Goal: Transaction & Acquisition: Purchase product/service

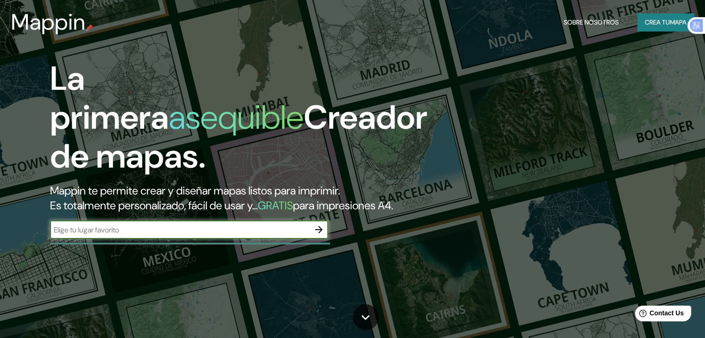
click at [209, 235] on input "text" at bounding box center [180, 230] width 260 height 11
type input "piura"
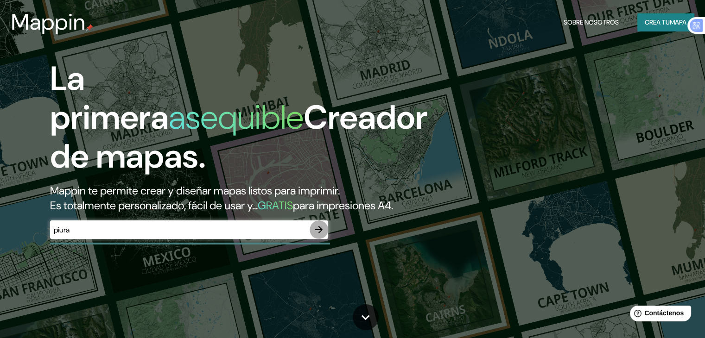
click at [326, 239] on button "button" at bounding box center [319, 230] width 19 height 19
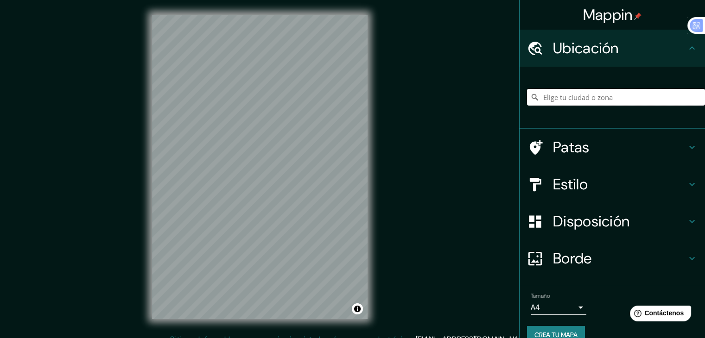
click at [592, 95] on input "Elige tu ciudad o zona" at bounding box center [616, 97] width 178 height 17
paste input "Av. [STREET_ADDRESS][PERSON_NAME][PERSON_NAME]"
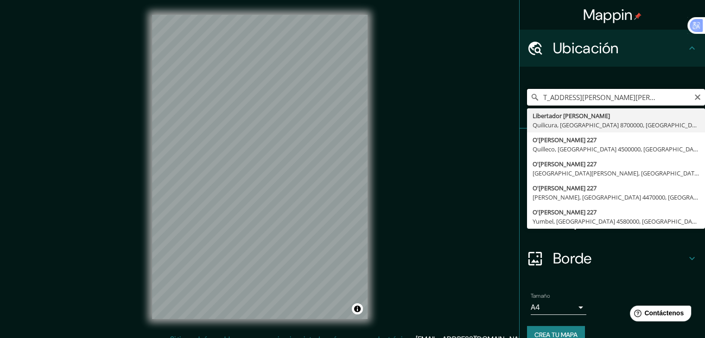
type input "Libertador [PERSON_NAME], [GEOGRAPHIC_DATA], [GEOGRAPHIC_DATA] 8700000, [GEOGRA…"
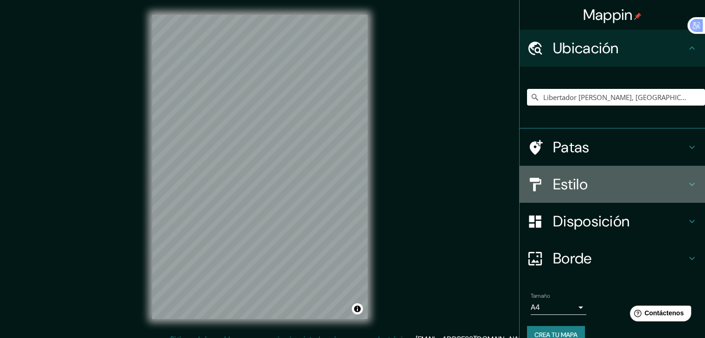
click at [586, 185] on h4 "Estilo" at bounding box center [619, 184] width 133 height 19
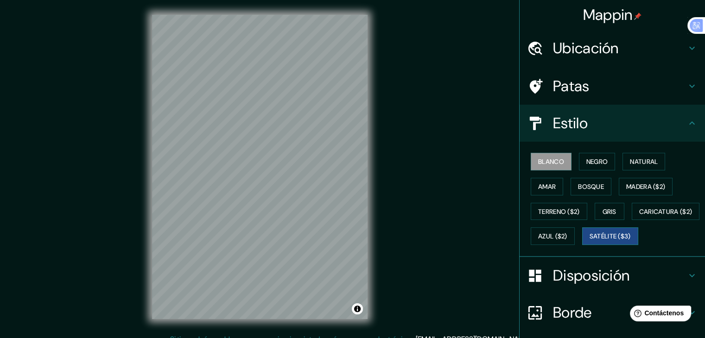
click at [590, 241] on font "Satélite ($3)" at bounding box center [610, 237] width 41 height 8
click at [617, 118] on h4 "Estilo" at bounding box center [619, 123] width 133 height 19
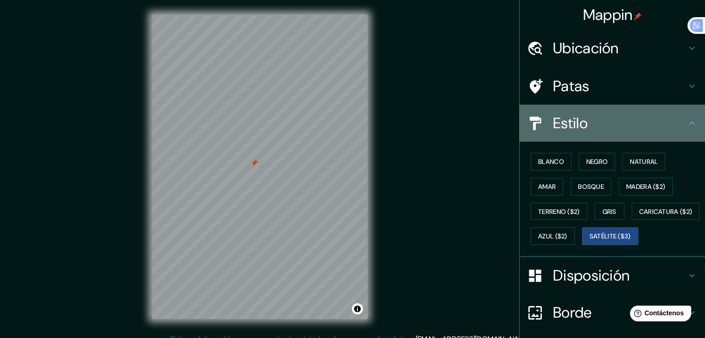
click at [617, 118] on h4 "Estilo" at bounding box center [619, 123] width 133 height 19
click at [687, 115] on div "Estilo" at bounding box center [612, 123] width 185 height 37
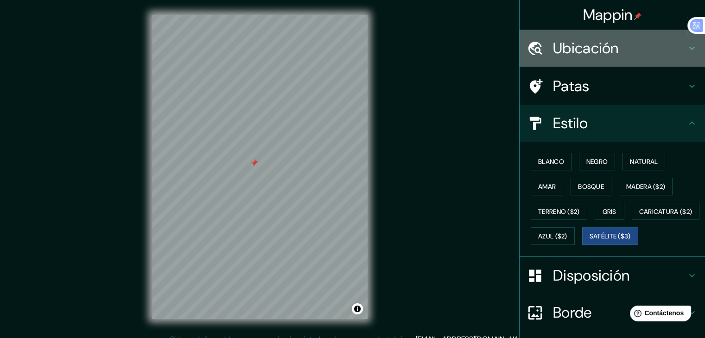
click at [604, 56] on font "Ubicación" at bounding box center [586, 47] width 66 height 19
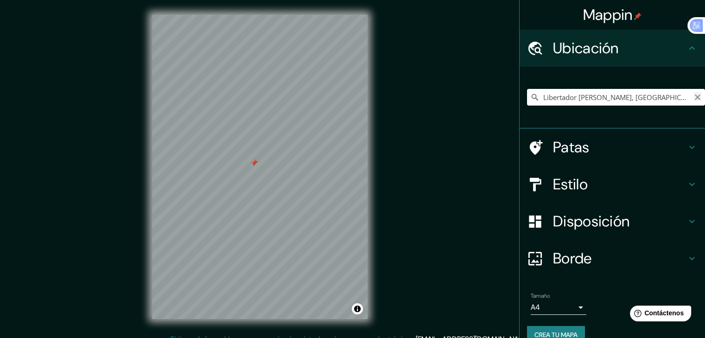
click at [695, 98] on icon "Claro" at bounding box center [698, 98] width 6 height 6
paste input "Centro Cultural [PERSON_NAME]"
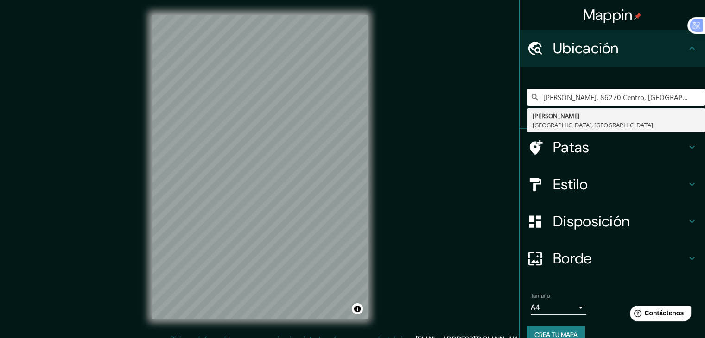
type input "[PERSON_NAME], 86270 Centro, [GEOGRAPHIC_DATA], [GEOGRAPHIC_DATA]"
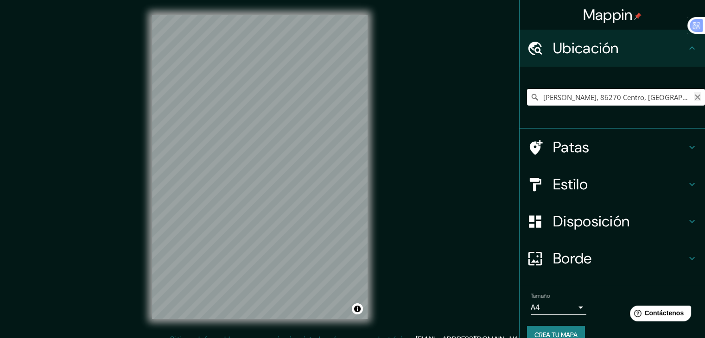
click at [695, 97] on icon "Claro" at bounding box center [698, 98] width 6 height 6
type input "v"
click at [592, 94] on input "[GEOGRAPHIC_DATA]" at bounding box center [616, 97] width 178 height 17
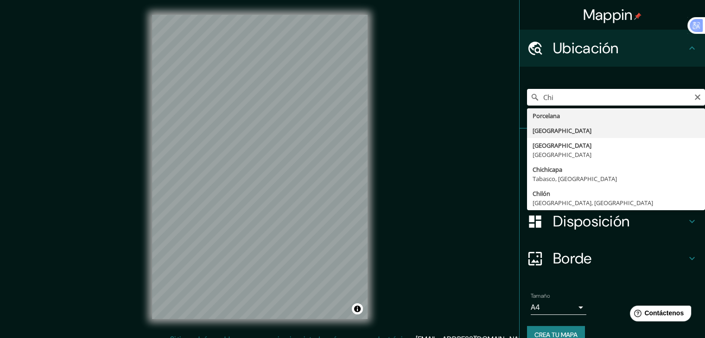
type input "[GEOGRAPHIC_DATA]"
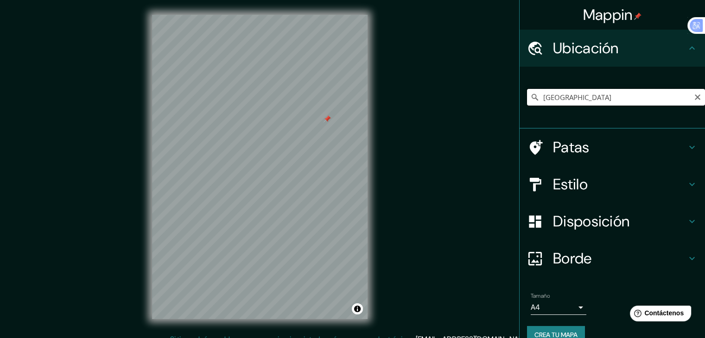
click at [632, 96] on input "[GEOGRAPHIC_DATA]" at bounding box center [616, 97] width 178 height 17
click at [694, 99] on icon "Claro" at bounding box center [697, 97] width 7 height 7
paste input "Centro Cultural [PERSON_NAME]"
click at [674, 95] on input "[PERSON_NAME], 86270 Centro, [GEOGRAPHIC_DATA], [GEOGRAPHIC_DATA]" at bounding box center [616, 97] width 178 height 17
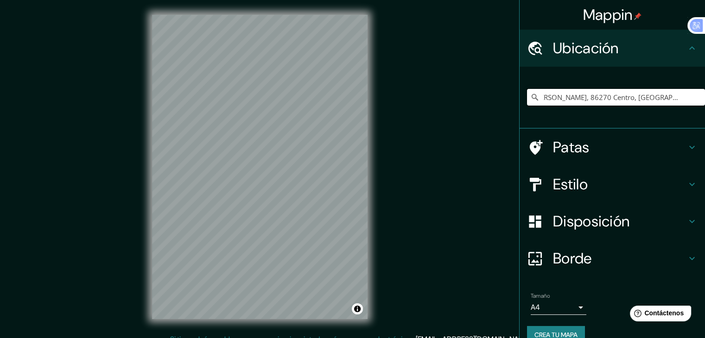
drag, startPoint x: 588, startPoint y: 98, endPoint x: 696, endPoint y: 95, distance: 107.6
click at [696, 95] on input "[PERSON_NAME], 86270 Centro, [GEOGRAPHIC_DATA], [GEOGRAPHIC_DATA]" at bounding box center [616, 97] width 178 height 17
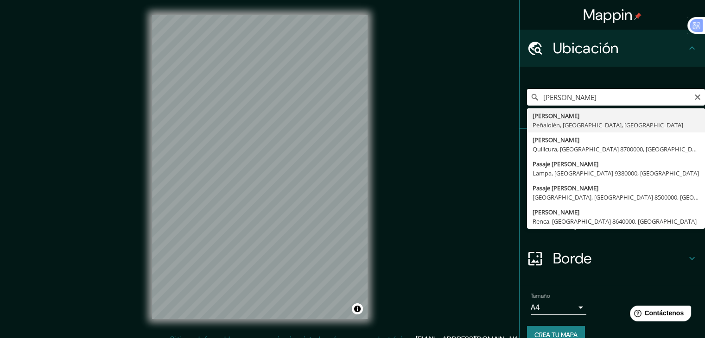
type input "[PERSON_NAME], Peñalolén, [GEOGRAPHIC_DATA], [GEOGRAPHIC_DATA]"
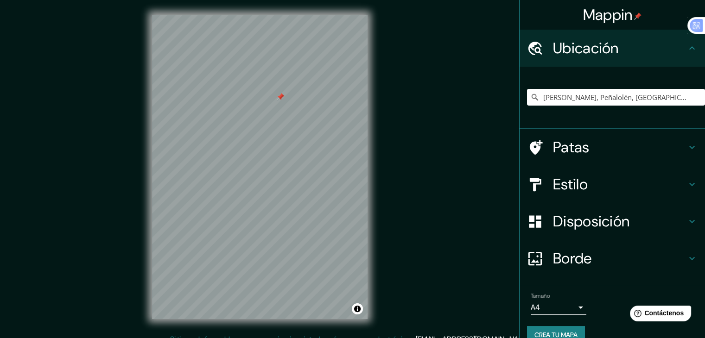
click at [277, 15] on div at bounding box center [260, 15] width 216 height 0
click at [694, 99] on icon "Claro" at bounding box center [697, 97] width 7 height 7
paste input "Av. [STREET_ADDRESS][PERSON_NAME][PERSON_NAME]"
drag, startPoint x: 319, startPoint y: 139, endPoint x: 265, endPoint y: 184, distance: 70.7
click at [271, 179] on div at bounding box center [274, 175] width 7 height 7
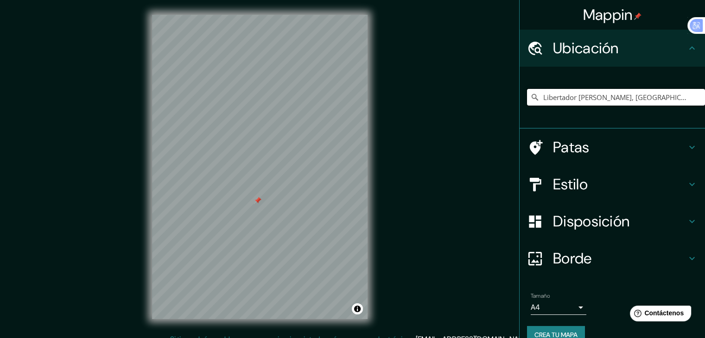
type input "Libertador [PERSON_NAME], [GEOGRAPHIC_DATA], [GEOGRAPHIC_DATA] 8700000, [GEOGRA…"
click at [694, 95] on icon "Claro" at bounding box center [697, 97] width 7 height 7
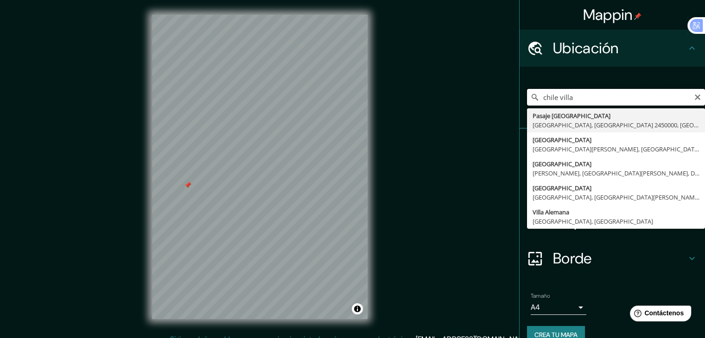
type input "chile villa"
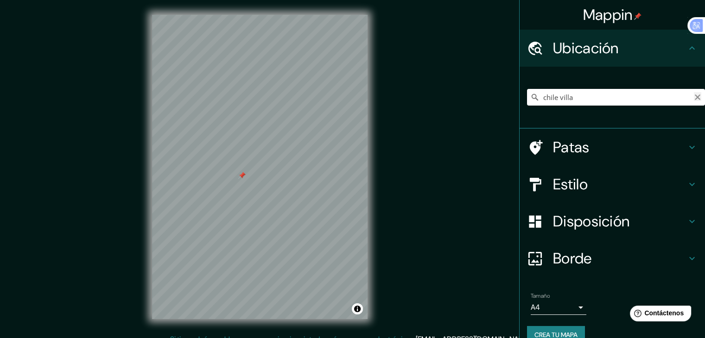
click at [694, 97] on icon "Claro" at bounding box center [697, 97] width 7 height 7
paste input "Centro Cultural [PERSON_NAME] (GAM)"
click at [691, 102] on input "[PERSON_NAME], 86270 Centro, [GEOGRAPHIC_DATA], [GEOGRAPHIC_DATA]" at bounding box center [616, 97] width 178 height 17
type input "[PERSON_NAME], 86270 Centro, [GEOGRAPHIC_DATA], [GEOGRAPHIC_DATA]"
click at [695, 98] on icon "Claro" at bounding box center [698, 98] width 6 height 6
